Goal: Task Accomplishment & Management: Manage account settings

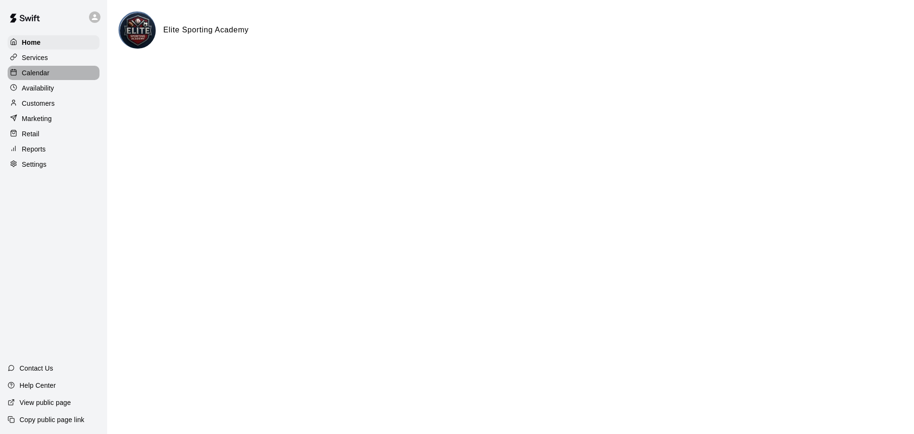
click at [46, 75] on p "Calendar" at bounding box center [36, 73] width 28 height 10
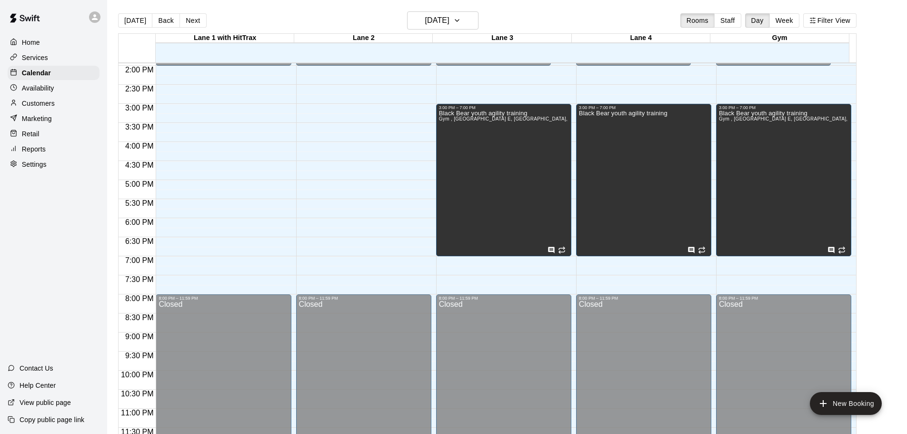
scroll to position [534, 0]
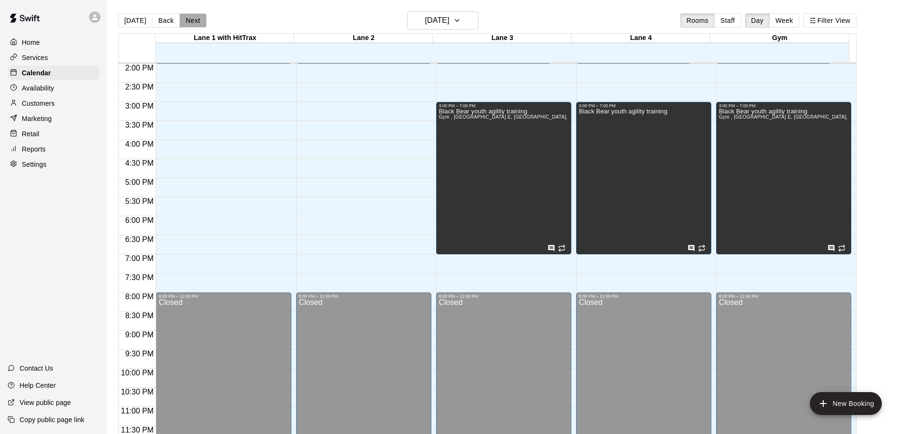
click at [186, 22] on button "Next" at bounding box center [193, 20] width 27 height 14
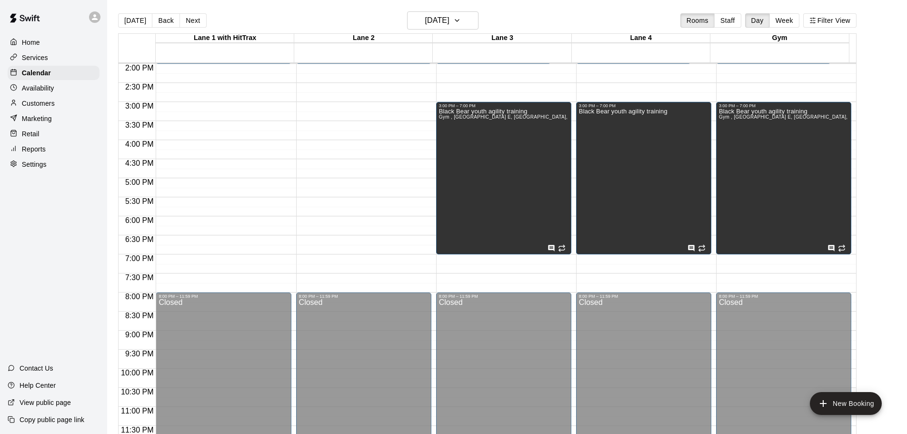
click at [21, 105] on div "Customers" at bounding box center [54, 103] width 92 height 14
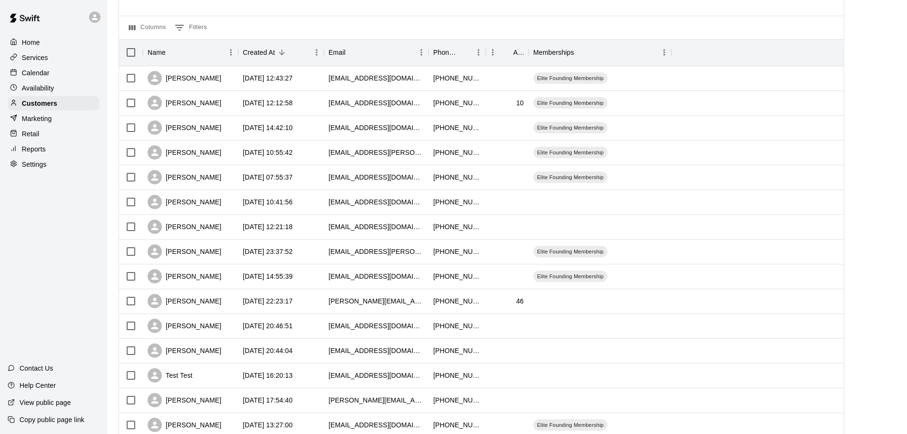
scroll to position [95, 0]
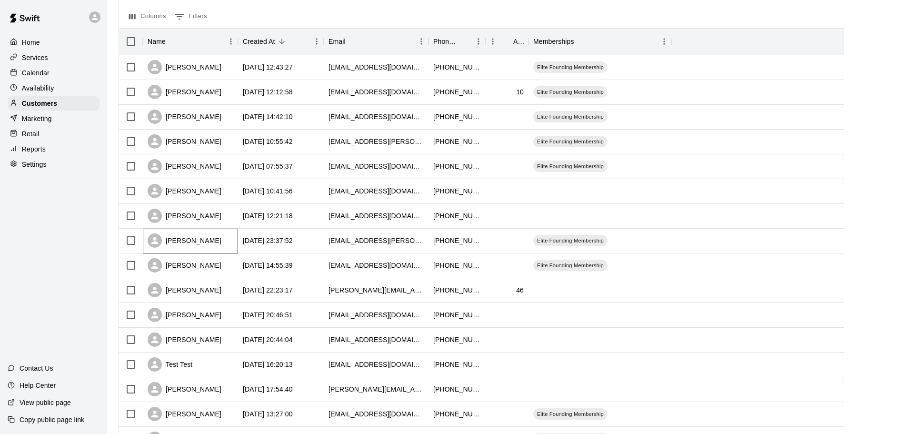
click at [218, 237] on div "[PERSON_NAME]" at bounding box center [185, 240] width 74 height 14
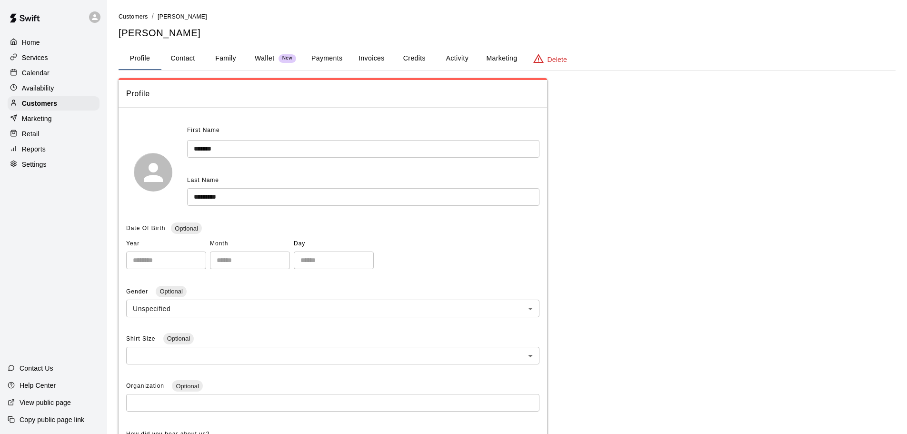
click at [453, 59] on button "Activity" at bounding box center [457, 58] width 43 height 23
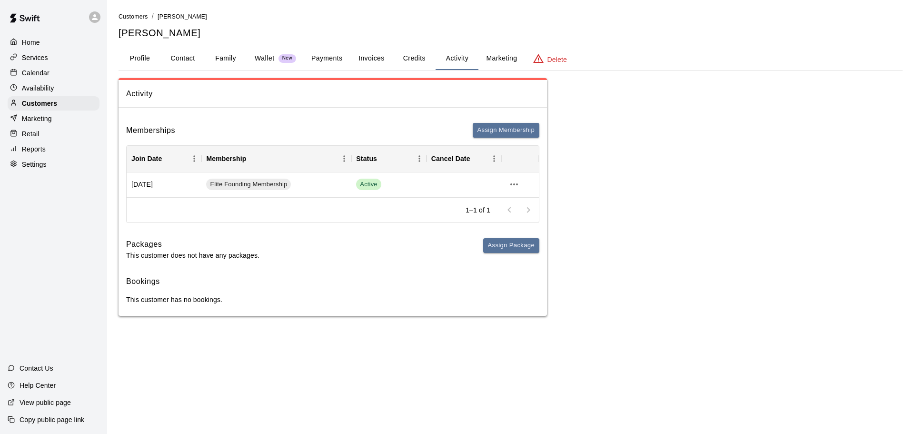
click at [41, 80] on div "Calendar" at bounding box center [54, 73] width 92 height 14
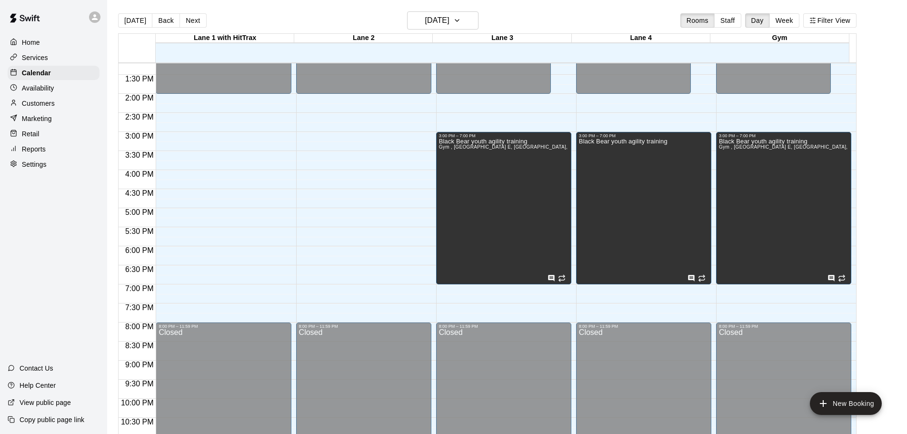
scroll to position [486, 0]
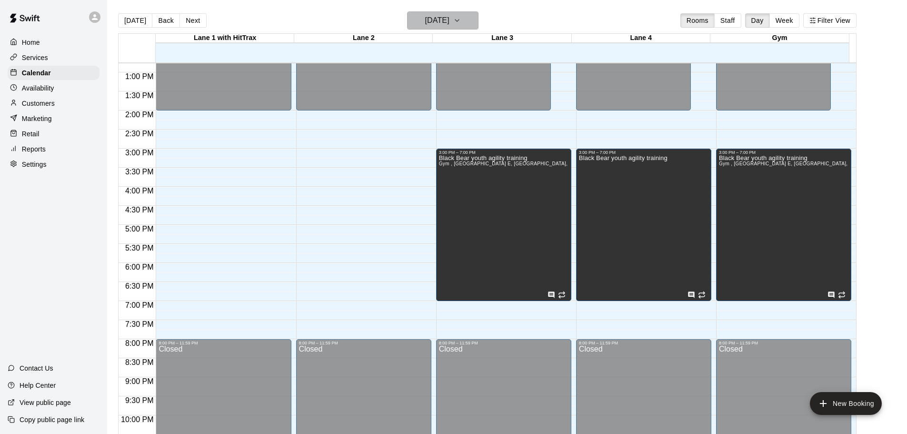
click at [461, 21] on icon "button" at bounding box center [457, 20] width 8 height 11
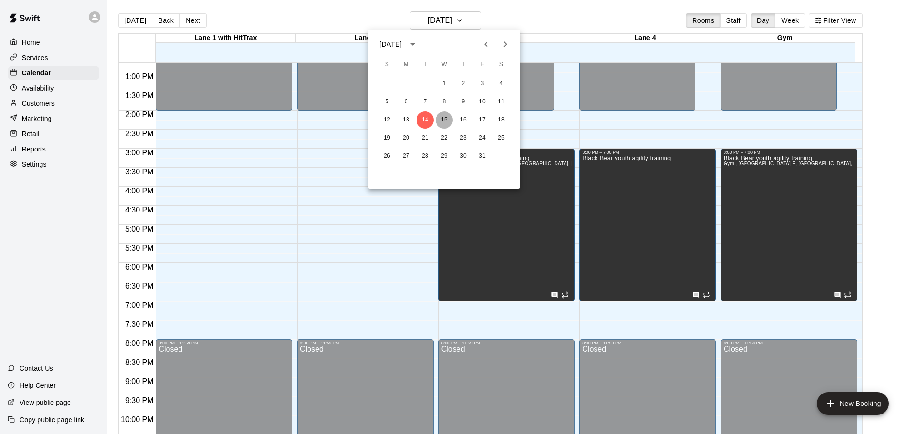
click at [442, 117] on button "15" at bounding box center [444, 119] width 17 height 17
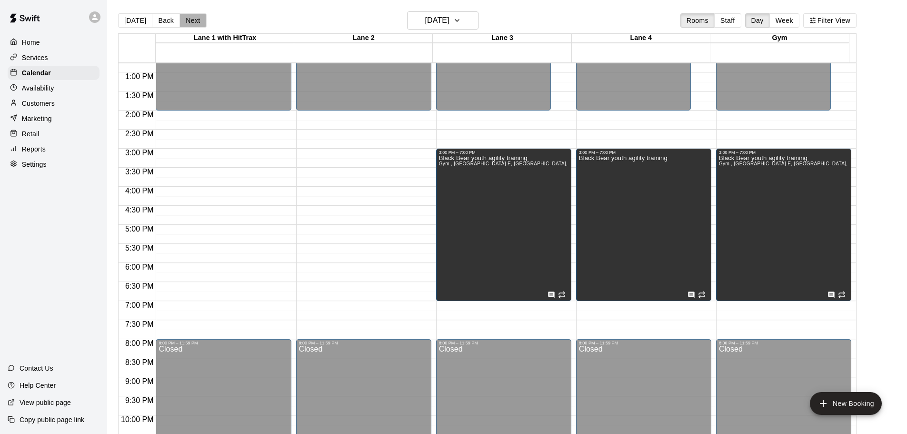
click at [183, 22] on button "Next" at bounding box center [193, 20] width 27 height 14
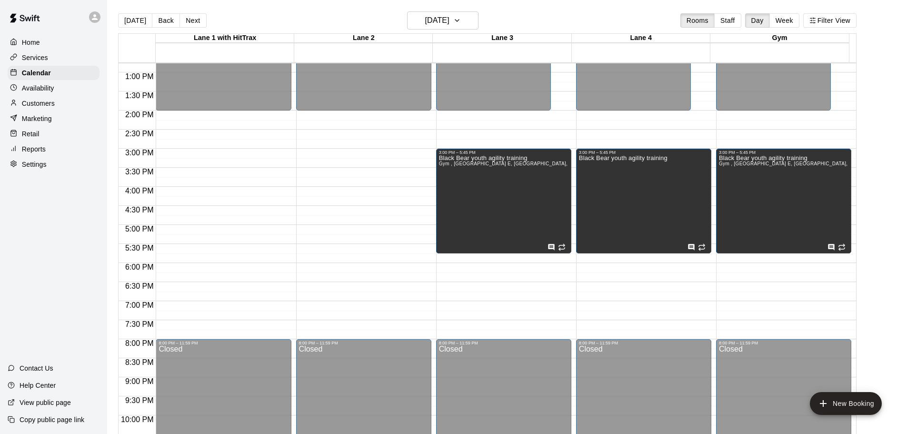
click at [43, 118] on p "Marketing" at bounding box center [37, 119] width 30 height 10
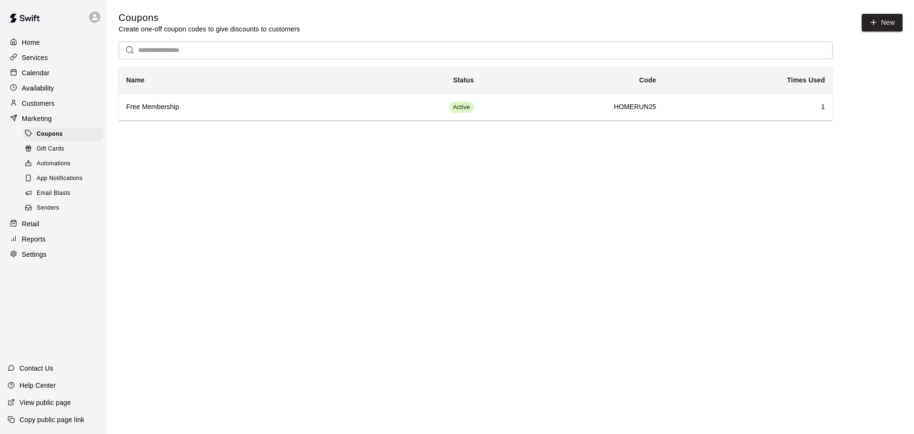
click at [59, 198] on span "Email Blasts" at bounding box center [54, 194] width 34 height 10
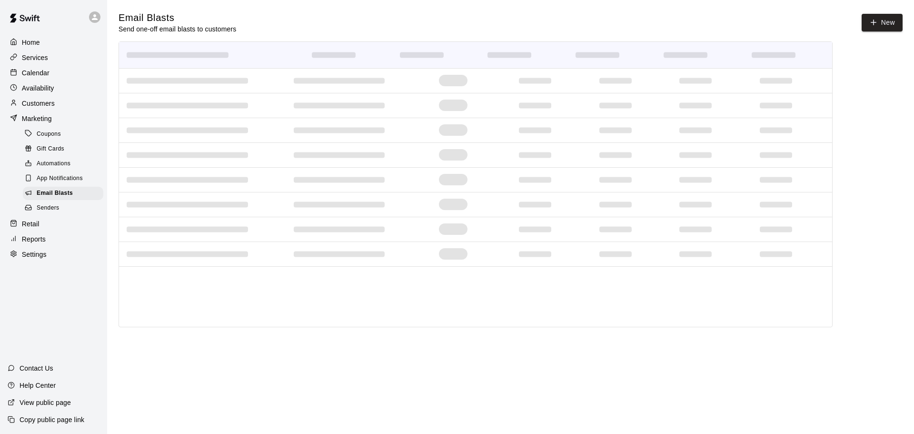
click at [47, 213] on span "Senders" at bounding box center [48, 208] width 23 height 10
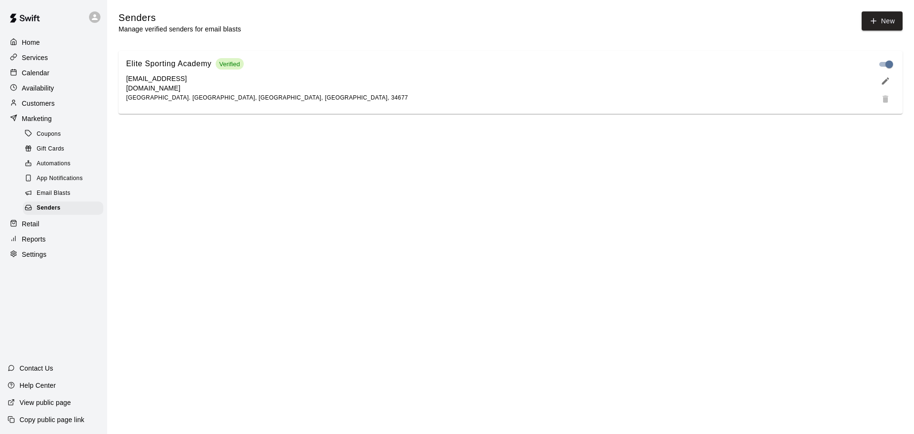
click at [57, 198] on span "Email Blasts" at bounding box center [54, 194] width 34 height 10
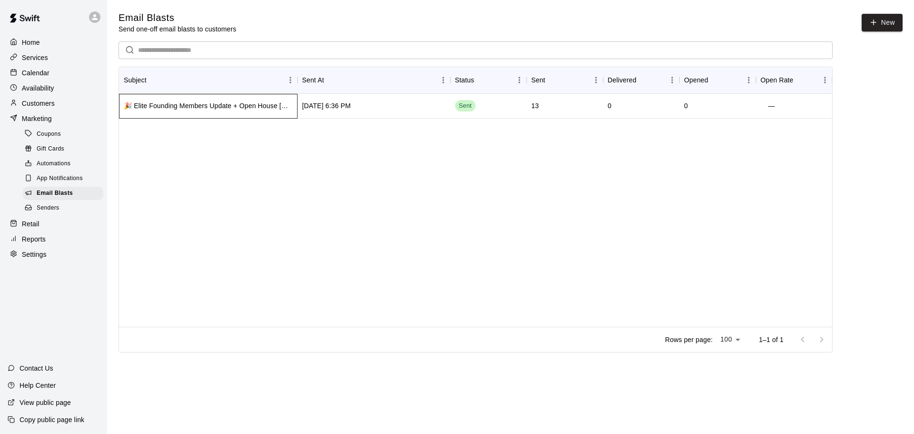
click at [235, 107] on div "🎉 Elite Founding Members Update + Open House [DATE]! ⚾️" at bounding box center [208, 106] width 169 height 10
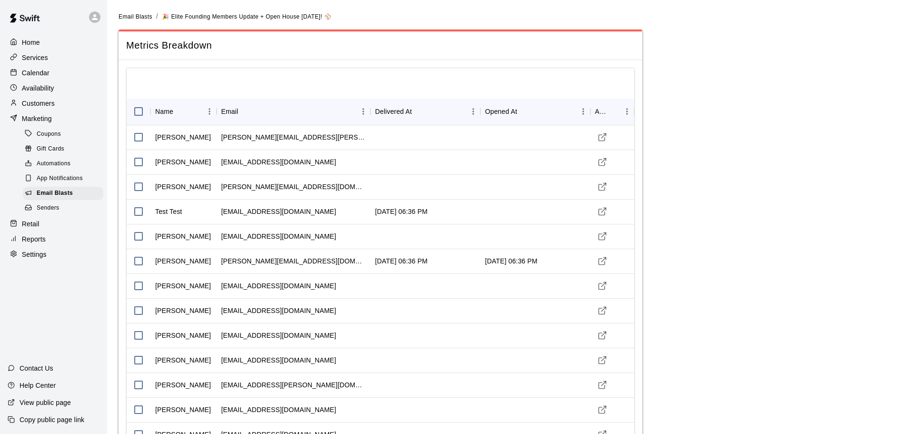
click at [52, 103] on p "Customers" at bounding box center [38, 104] width 33 height 10
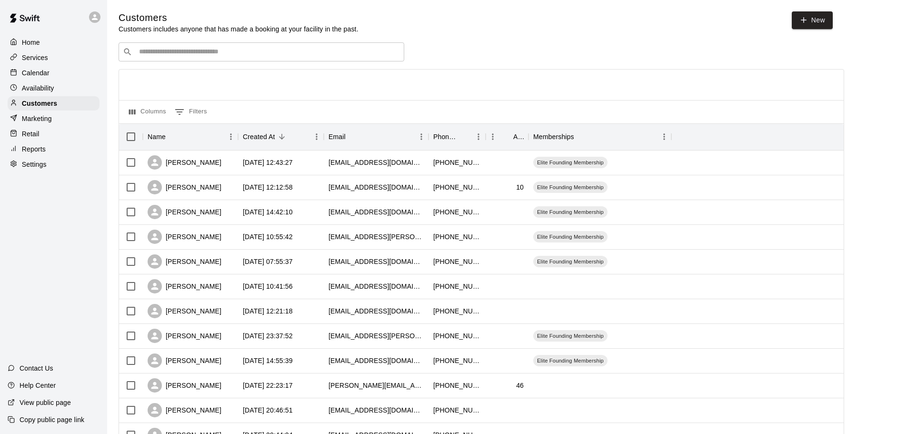
click at [32, 168] on p "Settings" at bounding box center [34, 165] width 25 height 10
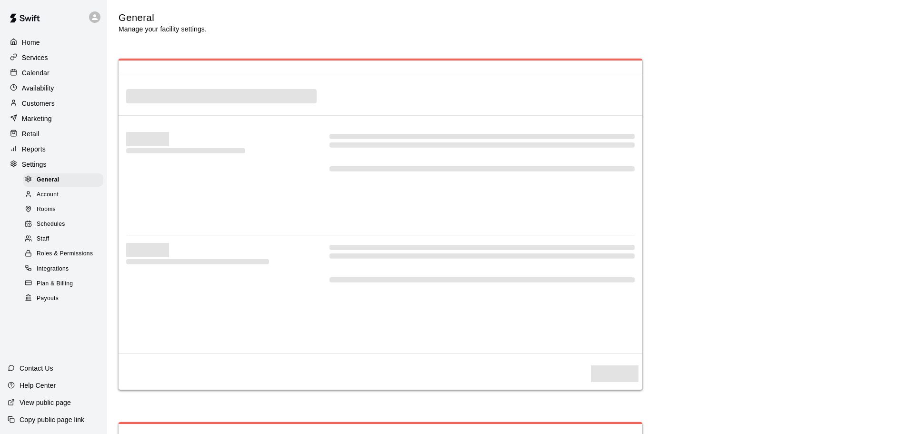
select select "**"
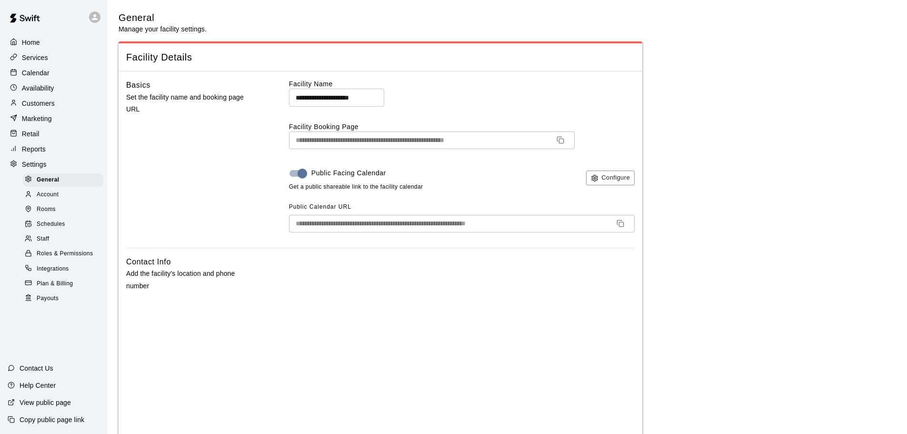
click at [35, 48] on div "Home" at bounding box center [54, 42] width 92 height 14
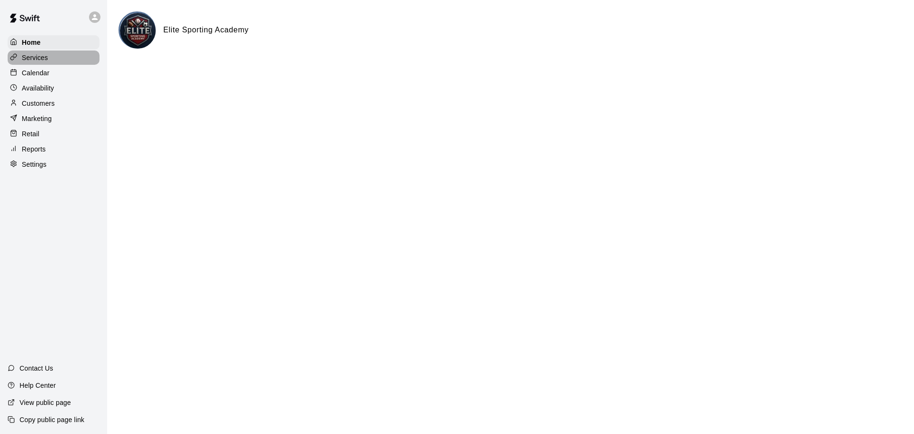
click at [50, 54] on div "Services" at bounding box center [54, 57] width 92 height 14
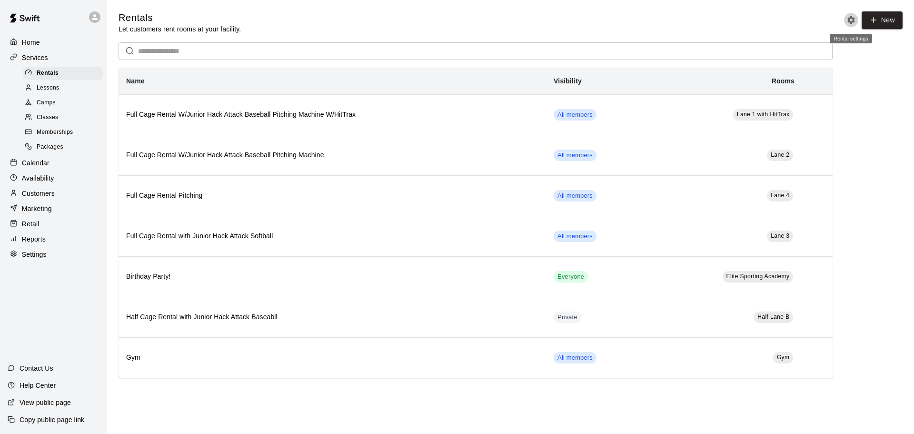
click at [850, 24] on icon "Rental settings" at bounding box center [852, 20] width 10 height 10
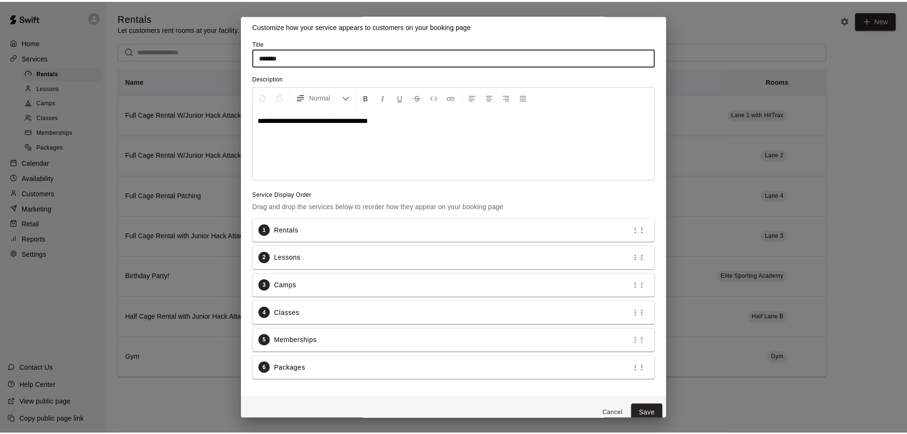
scroll to position [46, 0]
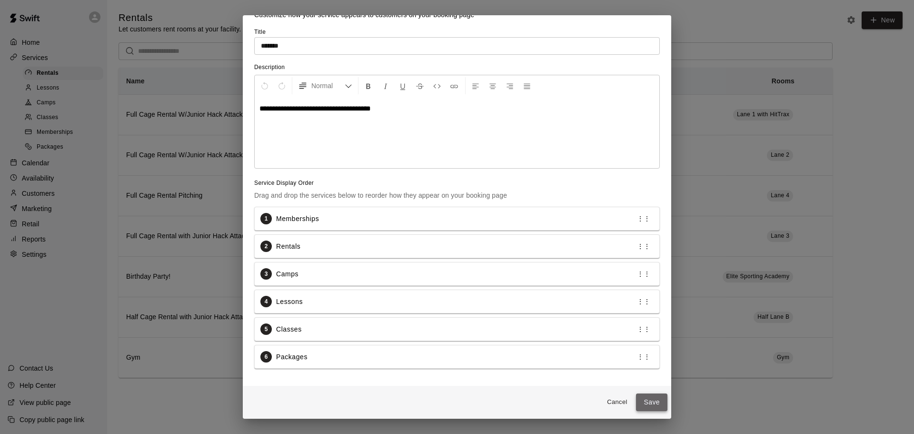
click at [650, 399] on button "Save" at bounding box center [651, 402] width 31 height 18
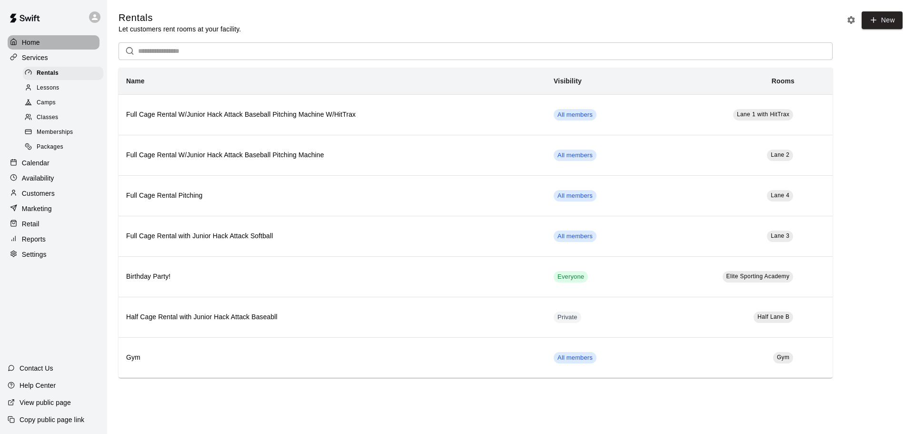
click at [36, 45] on p "Home" at bounding box center [31, 43] width 18 height 10
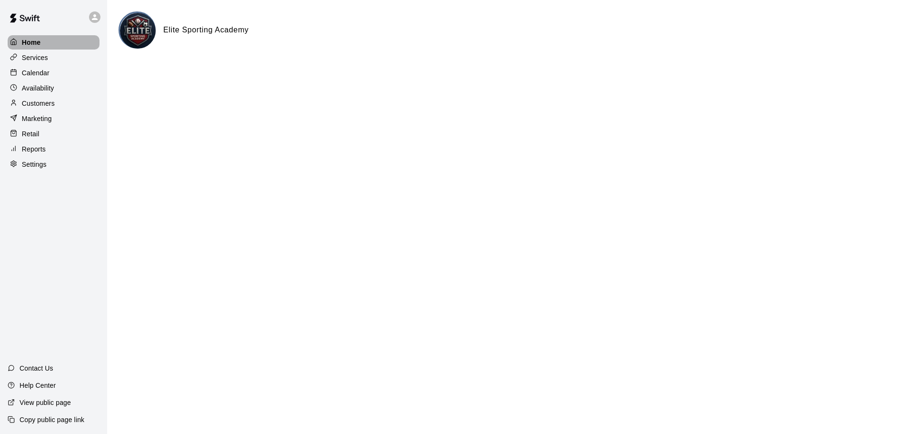
click at [37, 42] on p "Home" at bounding box center [31, 43] width 19 height 10
click at [35, 54] on p "Services" at bounding box center [35, 58] width 26 height 10
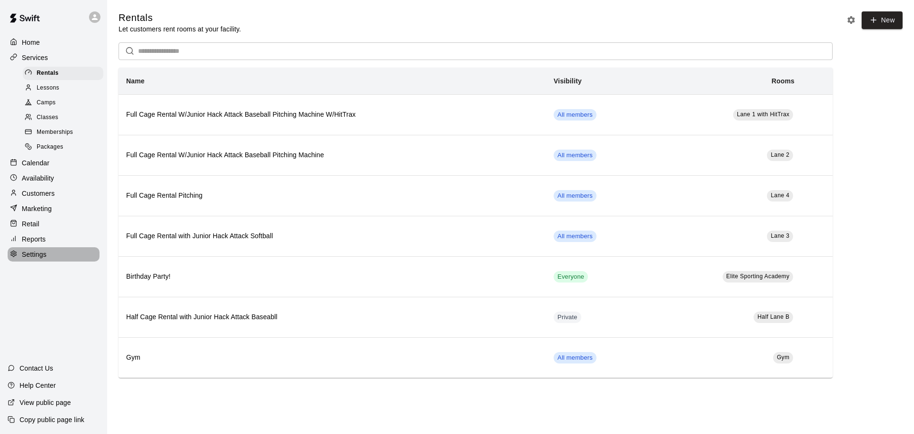
click at [39, 259] on p "Settings" at bounding box center [34, 255] width 25 height 10
select select "**"
